Goal: Check status: Check status

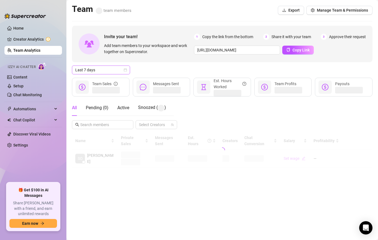
click at [105, 70] on span "Last 7 days" at bounding box center [101, 70] width 52 height 8
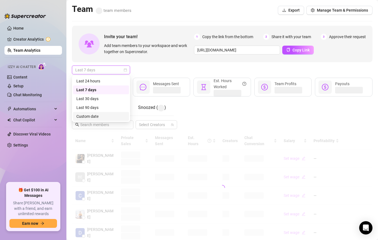
click at [94, 116] on div "Custom date" at bounding box center [100, 117] width 49 height 6
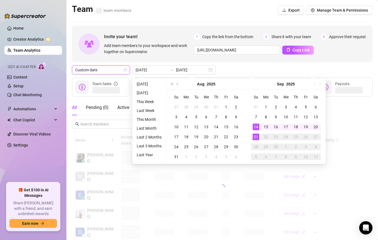
type input "[DATE]"
click at [255, 137] on div "21" at bounding box center [256, 137] width 7 height 7
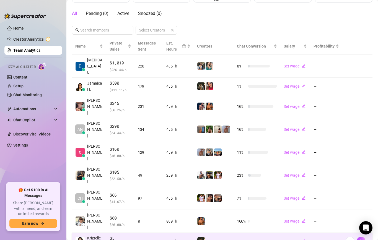
scroll to position [101, 0]
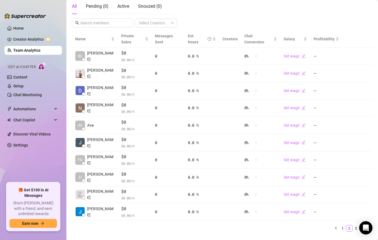
click at [344, 217] on div "Name Private Sales Messages Sent Est. Hours Creators Chat Conversion Salary Pro…" at bounding box center [222, 131] width 301 height 201
click at [343, 227] on div "Name Private Sales Messages Sent Est. Hours Creators Chat Conversion Salary Pro…" at bounding box center [222, 134] width 301 height 206
click at [343, 226] on link "1" at bounding box center [343, 229] width 6 height 6
